Goal: Information Seeking & Learning: Learn about a topic

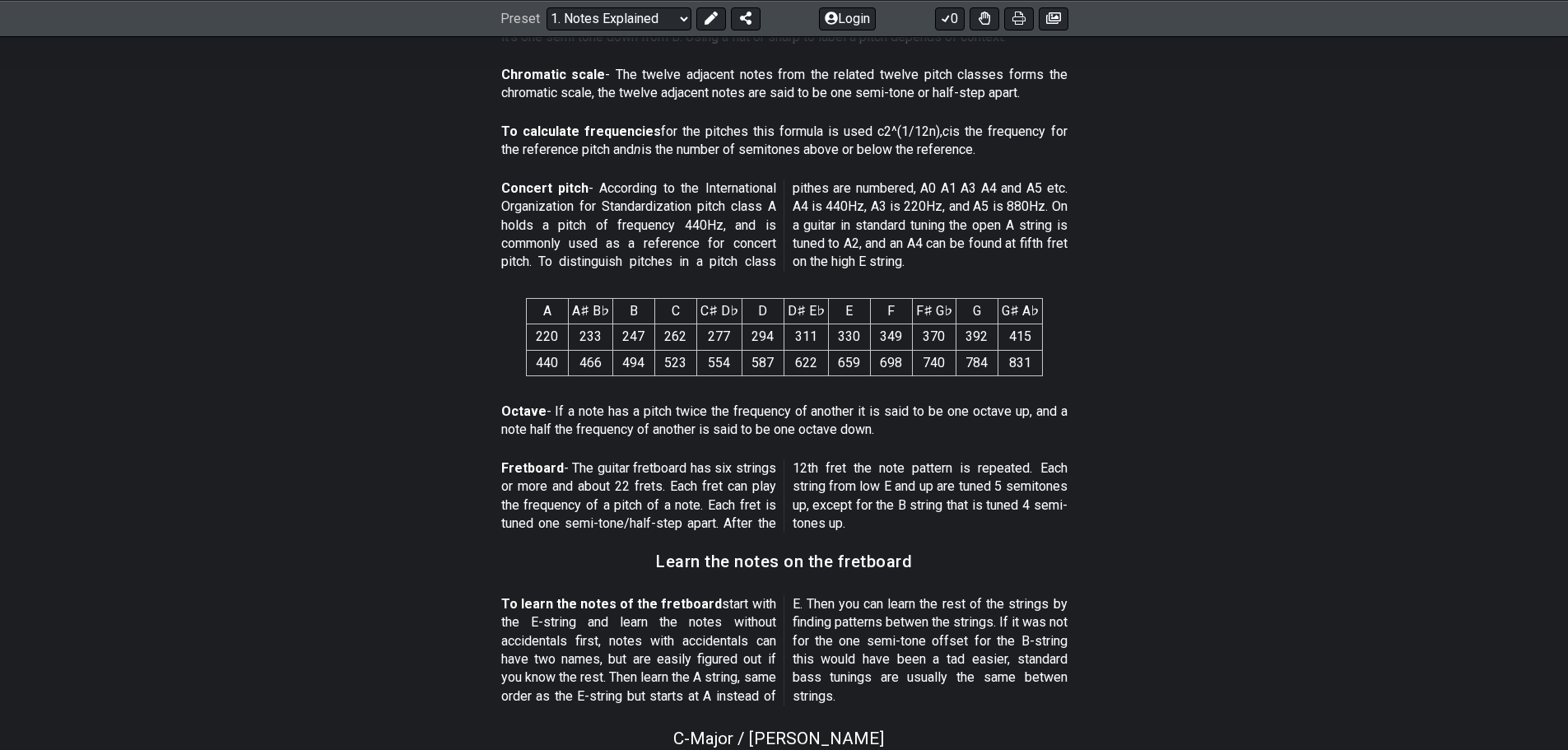
scroll to position [1400, 0]
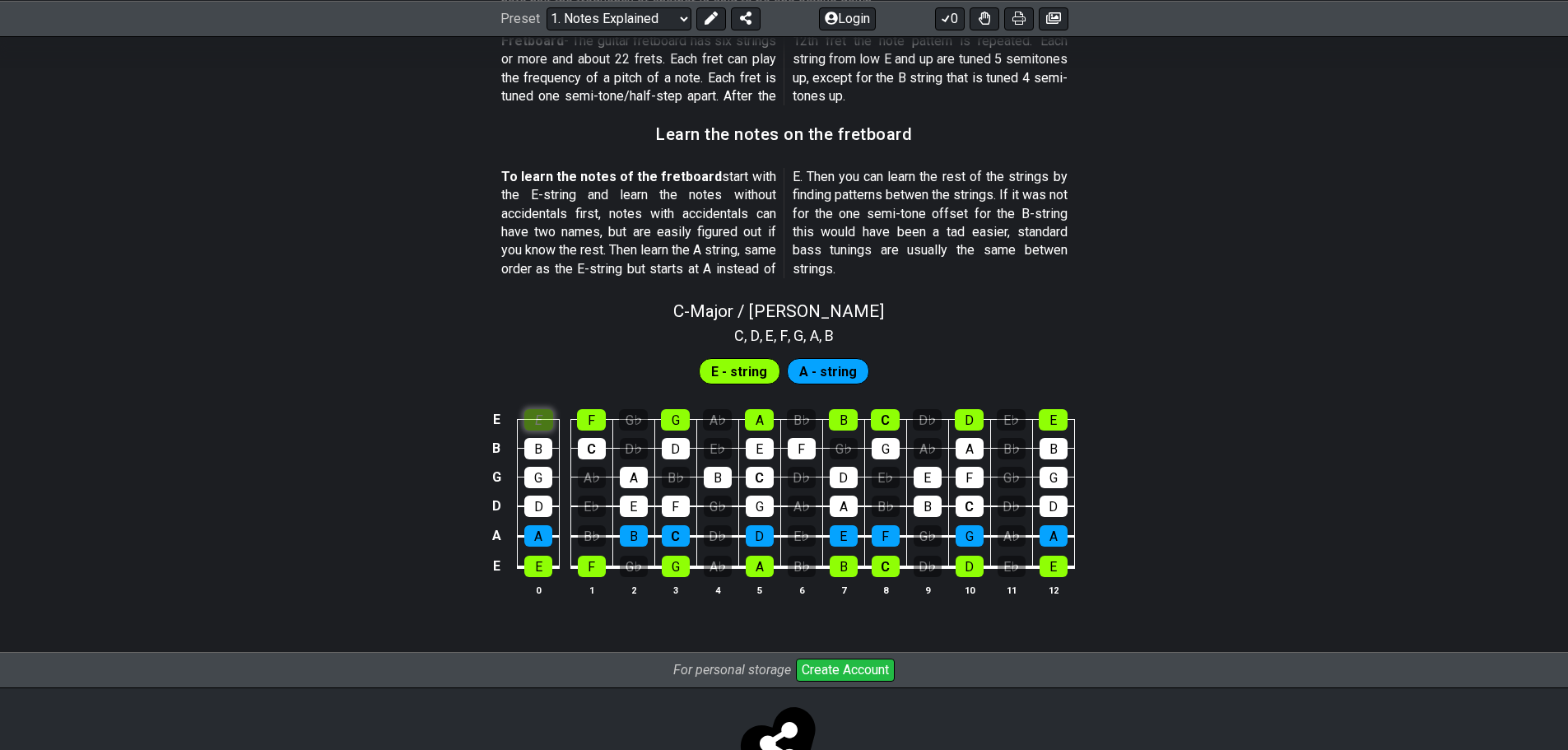
click at [540, 419] on div "E" at bounding box center [539, 419] width 29 height 21
click at [539, 419] on div "E" at bounding box center [539, 419] width 29 height 21
drag, startPoint x: 542, startPoint y: 419, endPoint x: 533, endPoint y: 425, distance: 10.8
click at [536, 418] on div "E" at bounding box center [539, 419] width 29 height 21
click at [532, 442] on div "B" at bounding box center [538, 448] width 28 height 21
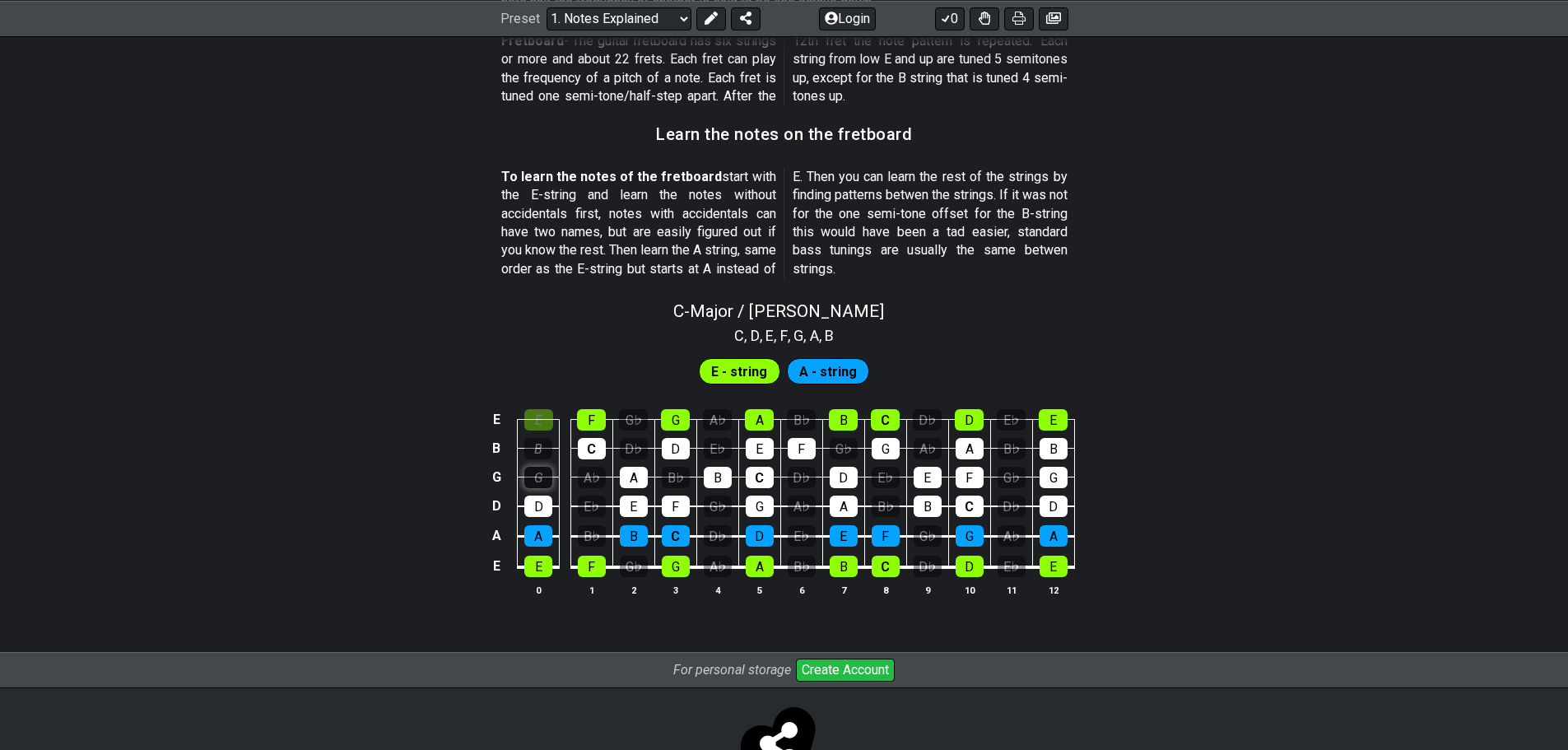
click at [536, 468] on div "G" at bounding box center [538, 477] width 28 height 21
click at [535, 454] on div "B" at bounding box center [538, 448] width 28 height 21
click at [533, 438] on div "B" at bounding box center [538, 448] width 28 height 21
click at [536, 472] on div "G" at bounding box center [538, 477] width 28 height 21
click at [537, 434] on td "B" at bounding box center [539, 433] width 42 height 29
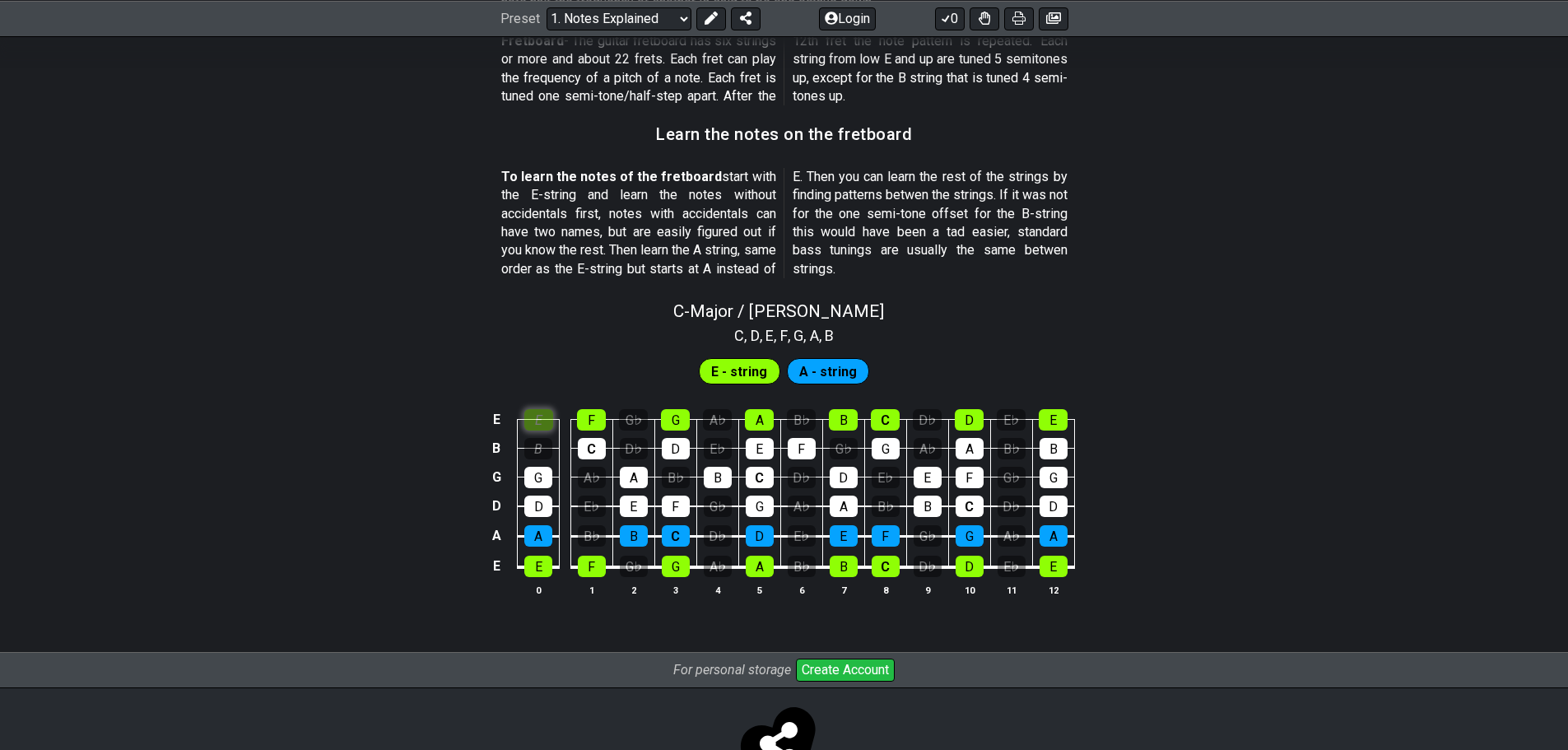
click at [535, 409] on div "E" at bounding box center [539, 419] width 29 height 21
click at [542, 457] on div "B" at bounding box center [538, 448] width 28 height 21
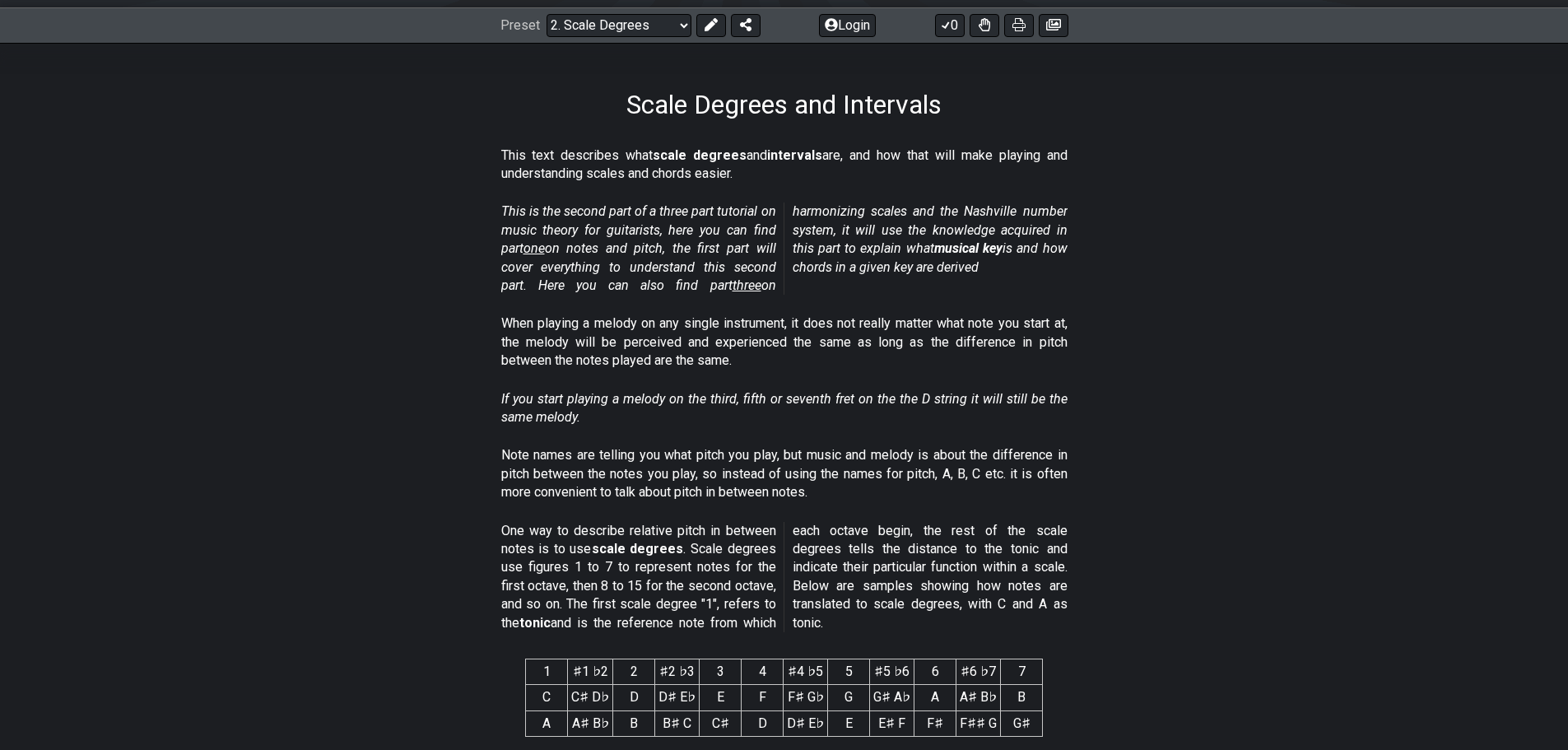
scroll to position [247, 0]
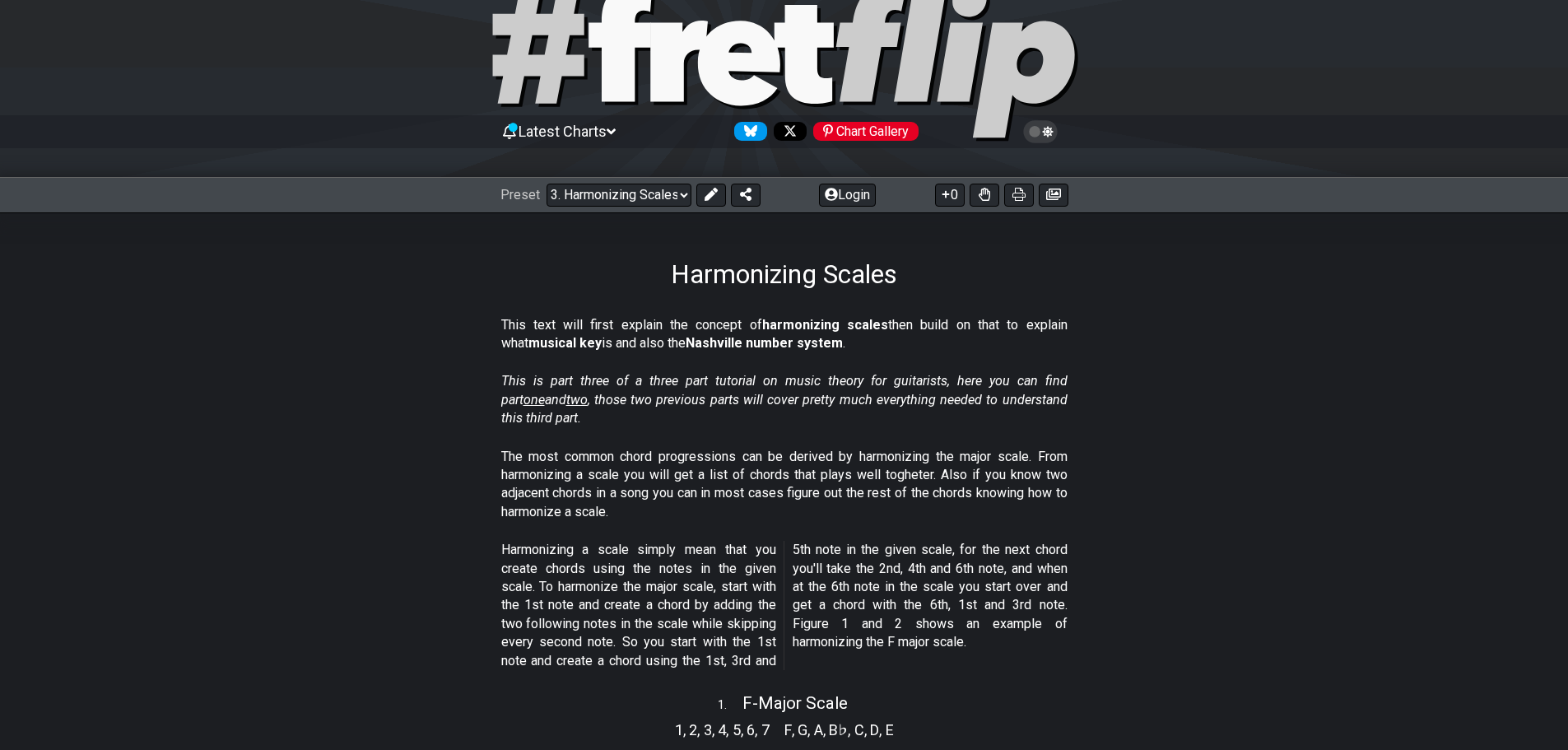
scroll to position [329, 0]
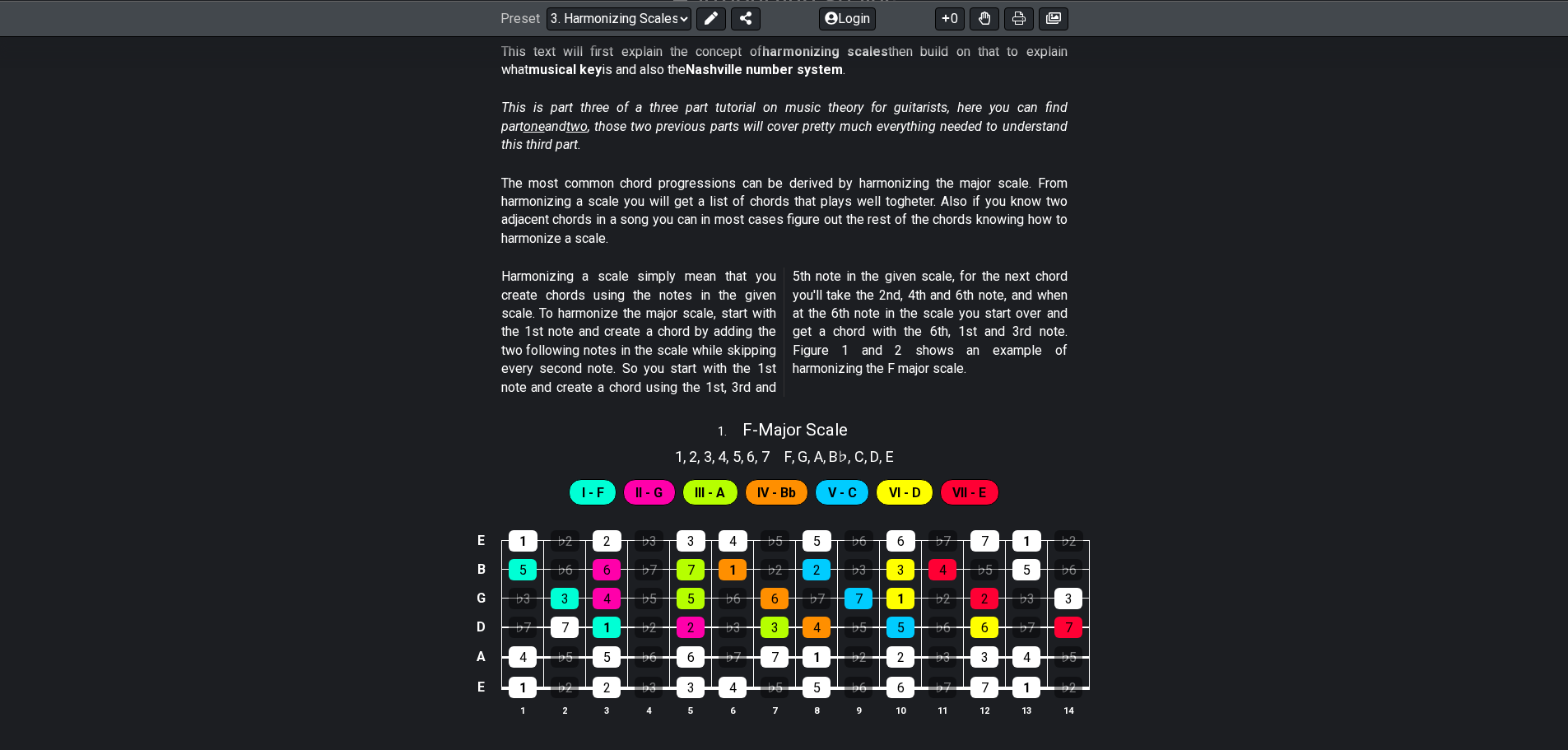
click at [597, 493] on span "I - F" at bounding box center [593, 493] width 22 height 24
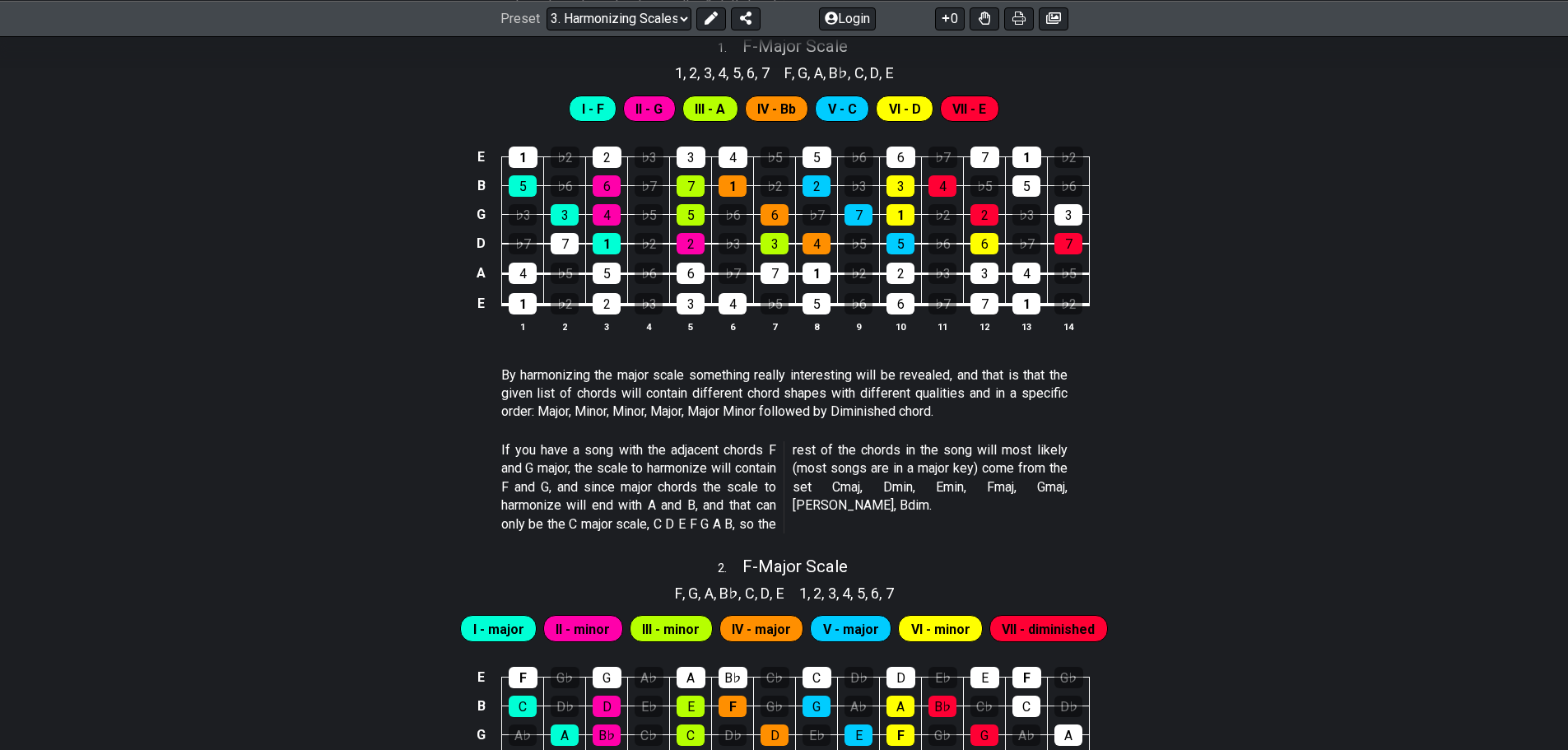
scroll to position [0, 0]
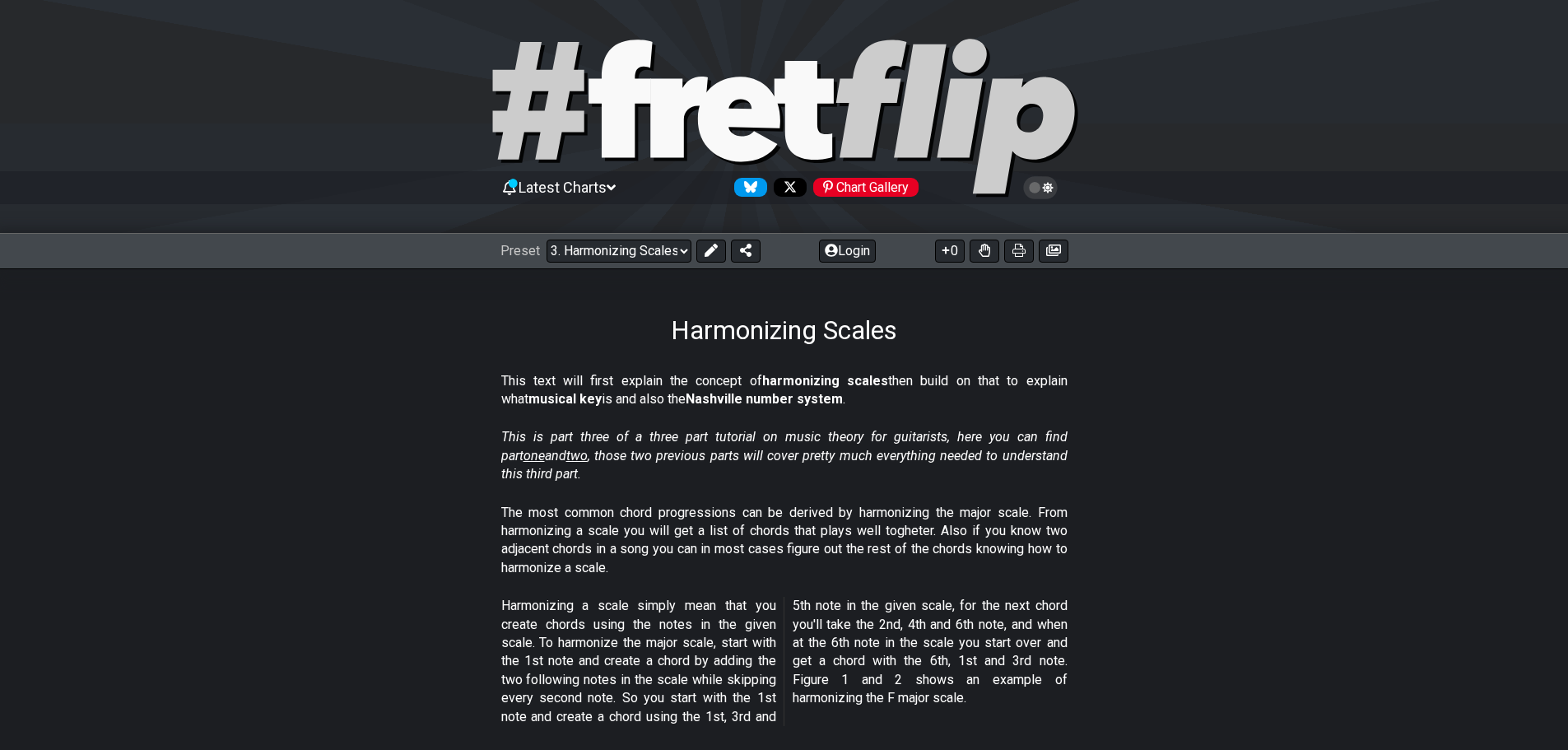
drag, startPoint x: 961, startPoint y: 298, endPoint x: 978, endPoint y: 69, distance: 229.6
click at [637, 250] on select "Welcome to #fretflip! Initial Preset Custom Preset Minor Pentatonic Major Penta…" at bounding box center [619, 251] width 145 height 23
click at [547, 240] on select "Welcome to #fretflip! Initial Preset Custom Preset Minor Pentatonic Major Penta…" at bounding box center [619, 251] width 145 height 23
select select "/welcome"
select select "C"
